Goal: Information Seeking & Learning: Find specific fact

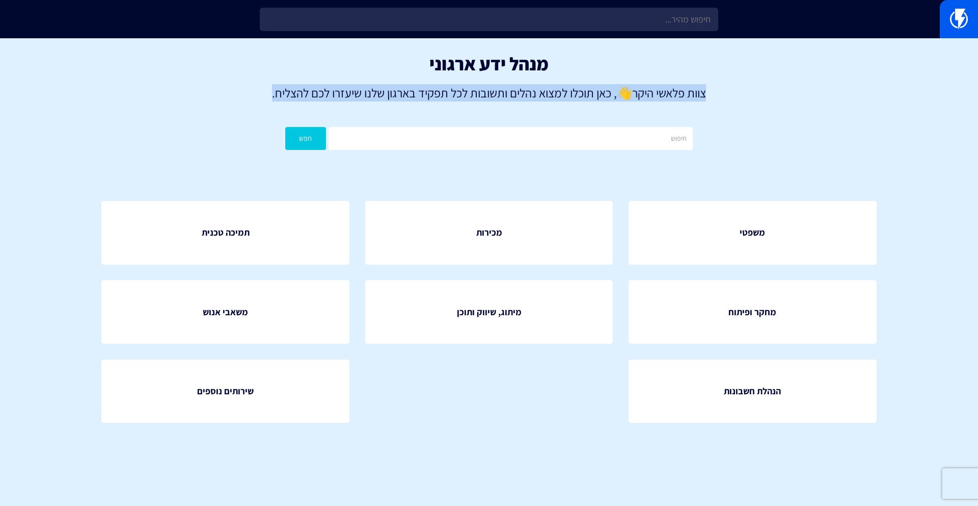
drag, startPoint x: 707, startPoint y: 94, endPoint x: 248, endPoint y: 112, distance: 459.0
click at [248, 112] on div "מנהל ידע ארגוני צוות פלאשי היקר 👋 , כאן תוכלו למצוא נהלים ותשובות לכל תפקיד באר…" at bounding box center [489, 104] width 978 height 132
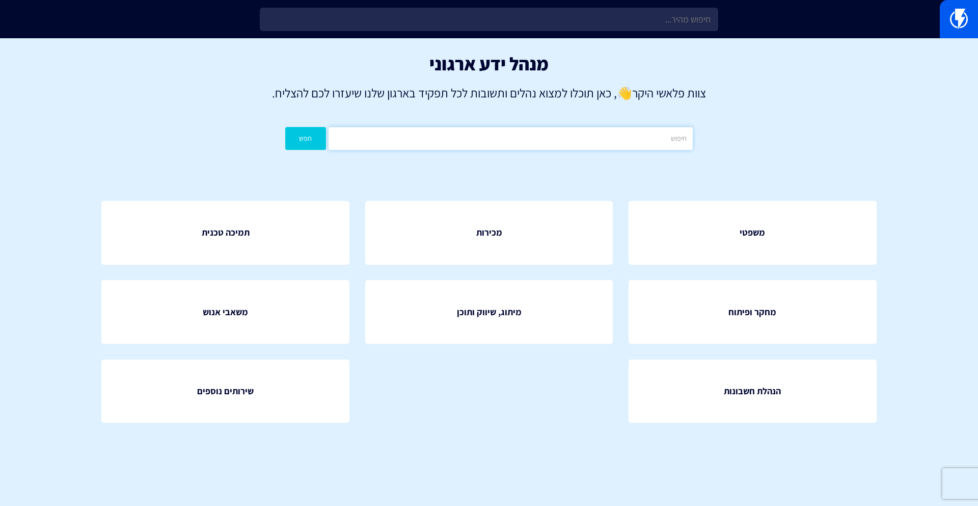
click at [545, 134] on input "text" at bounding box center [511, 138] width 364 height 23
click at [509, 180] on div "משפטי מכירות תמיכה טכנית" at bounding box center [489, 319] width 837 height 299
click at [489, 140] on input "text" at bounding box center [511, 138] width 364 height 23
type input "sms"
click at [285, 127] on button "חפש" at bounding box center [305, 138] width 41 height 23
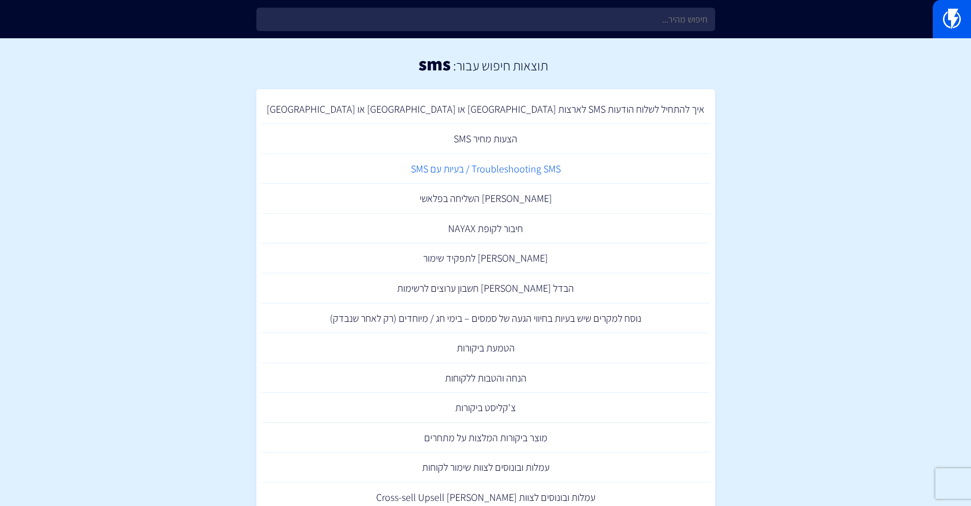
click at [540, 174] on link "Troubleshooting SMS / בעיות עם SMS" at bounding box center [485, 169] width 448 height 30
